Goal: Transaction & Acquisition: Subscribe to service/newsletter

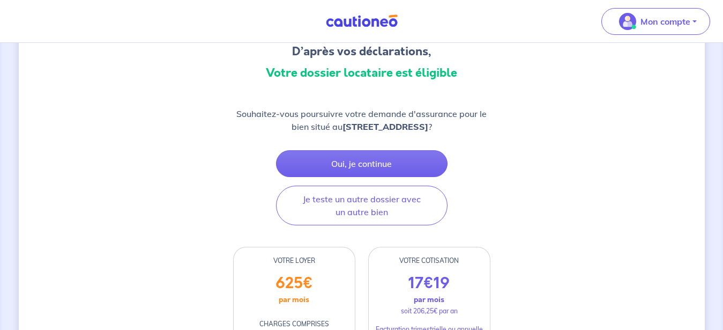
scroll to position [109, 0]
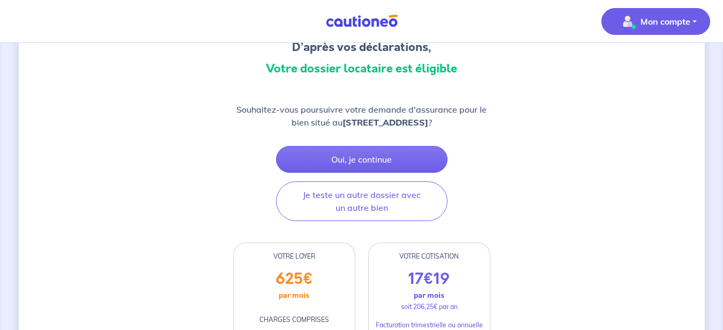
click at [646, 27] on p "Mon compte" at bounding box center [666, 21] width 50 height 13
click at [657, 69] on link "Mes informations" at bounding box center [645, 66] width 86 height 17
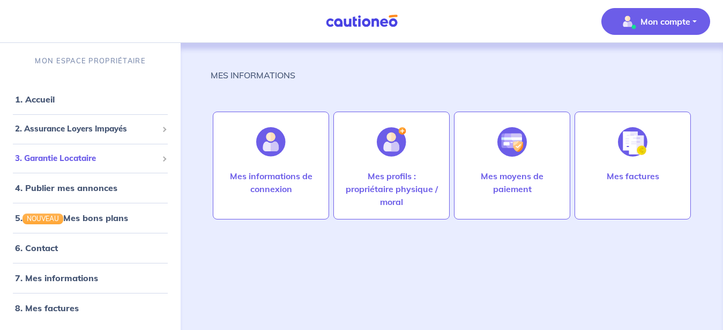
click at [162, 156] on span at bounding box center [164, 158] width 4 height 12
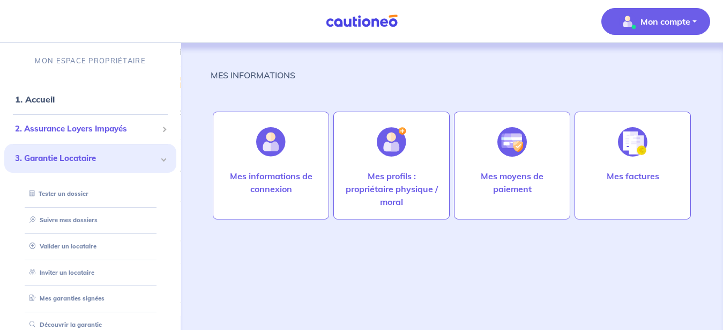
click at [87, 127] on span "2. Assurance Loyers Impayés" at bounding box center [86, 129] width 143 height 12
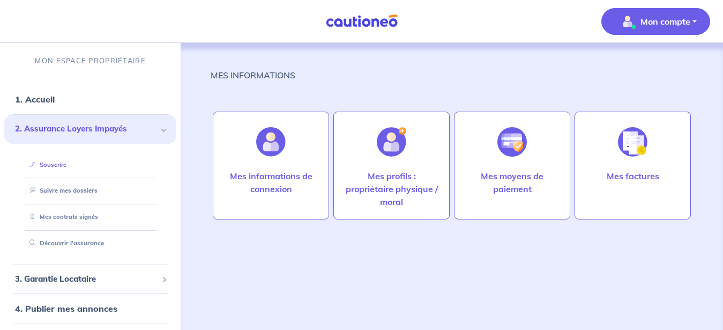
click at [54, 161] on link "Souscrire" at bounding box center [45, 165] width 41 height 8
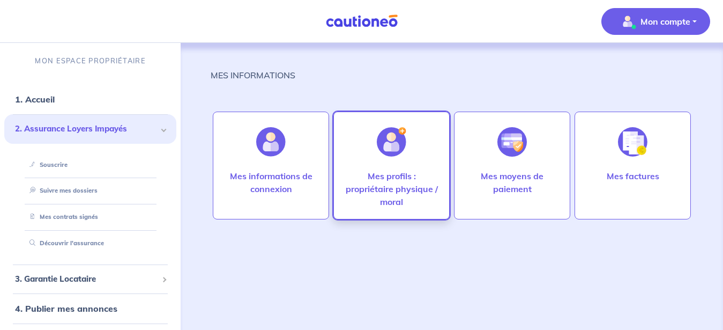
scroll to position [10, 0]
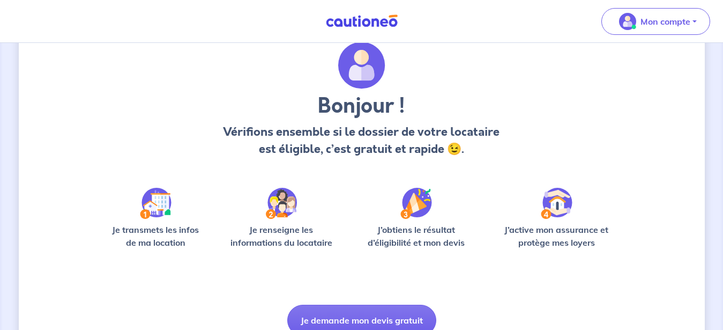
scroll to position [88, 0]
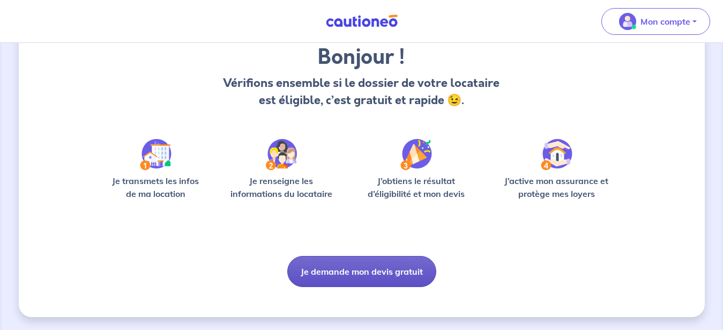
click at [366, 273] on button "Je demande mon devis gratuit" at bounding box center [361, 271] width 149 height 31
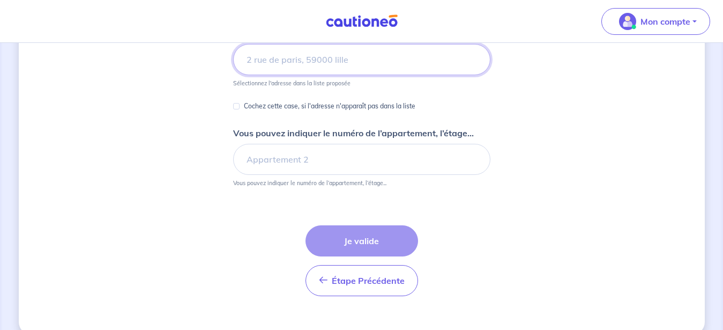
scroll to position [182, 0]
